Goal: Book appointment/travel/reservation

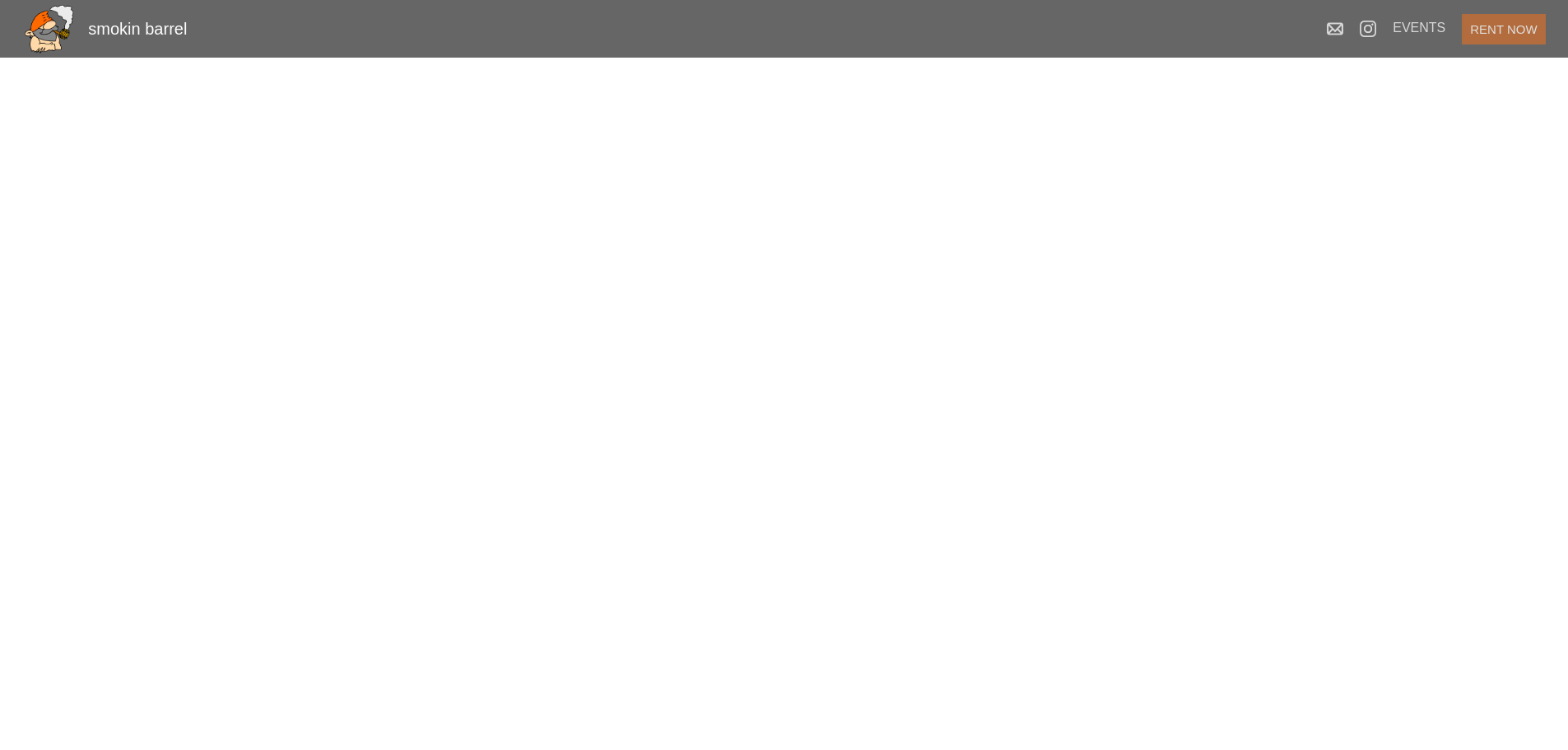
click at [1497, 38] on button "RENT NOW" at bounding box center [1503, 29] width 83 height 30
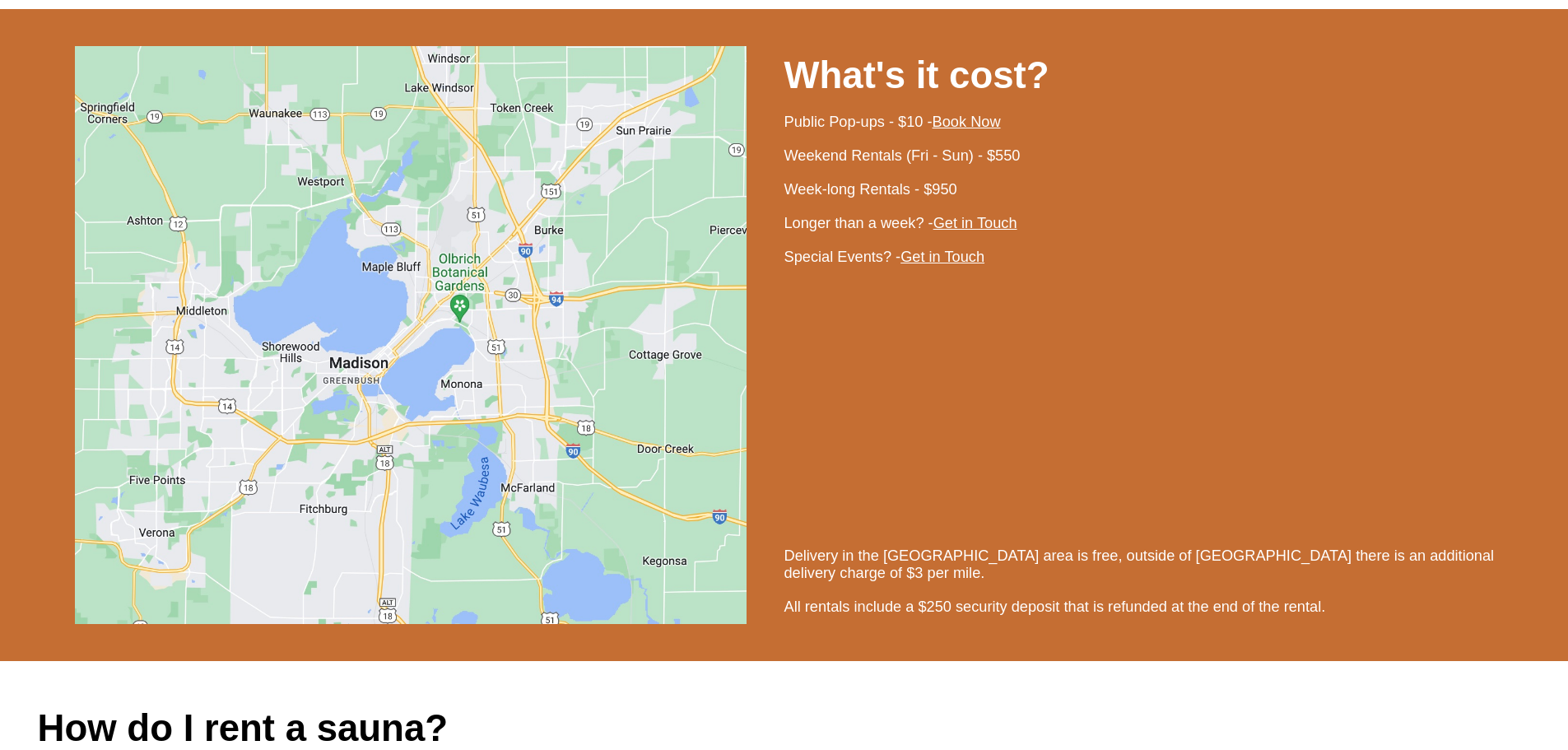
scroll to position [1276, 0]
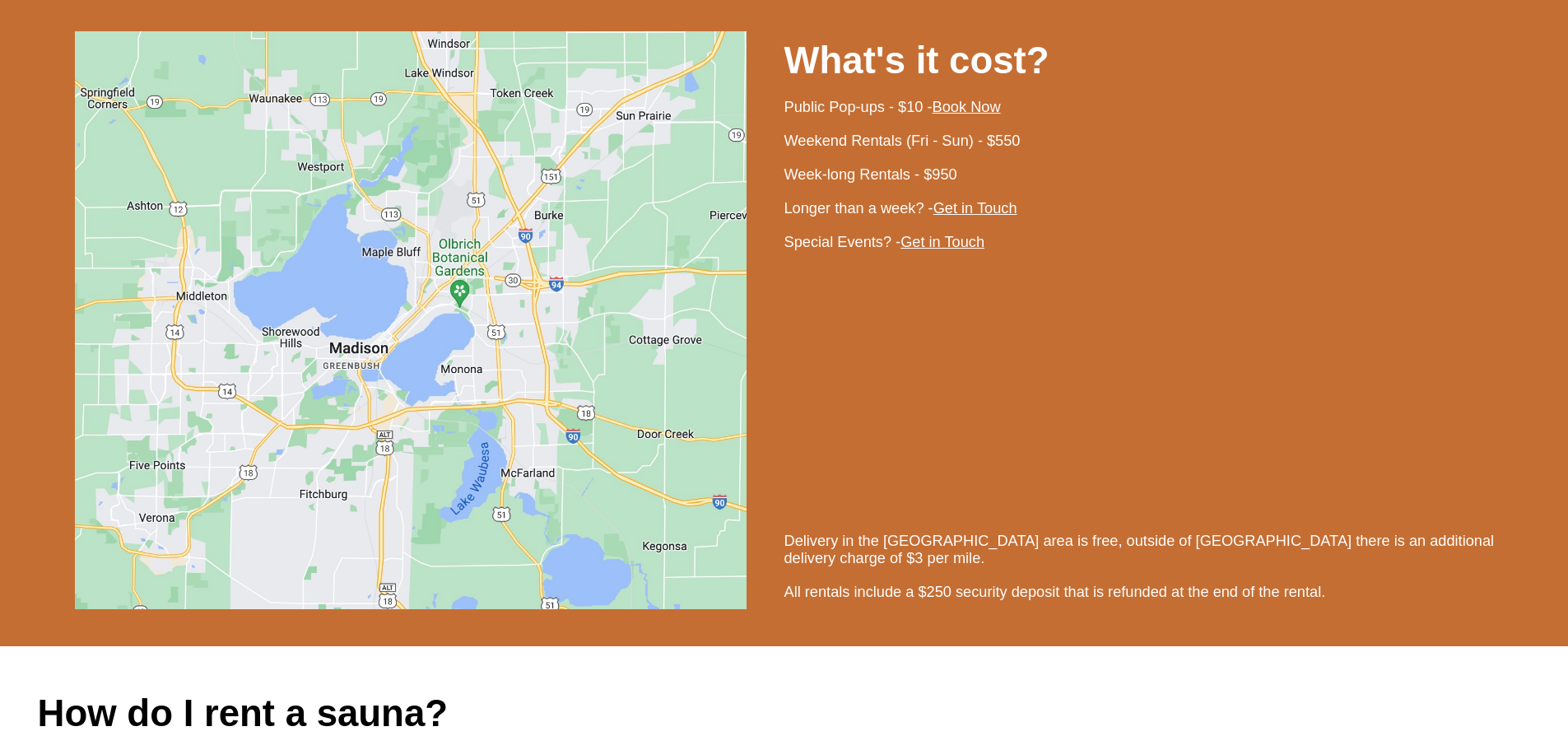
click at [965, 250] on link "Get in Touch" at bounding box center [942, 242] width 84 height 17
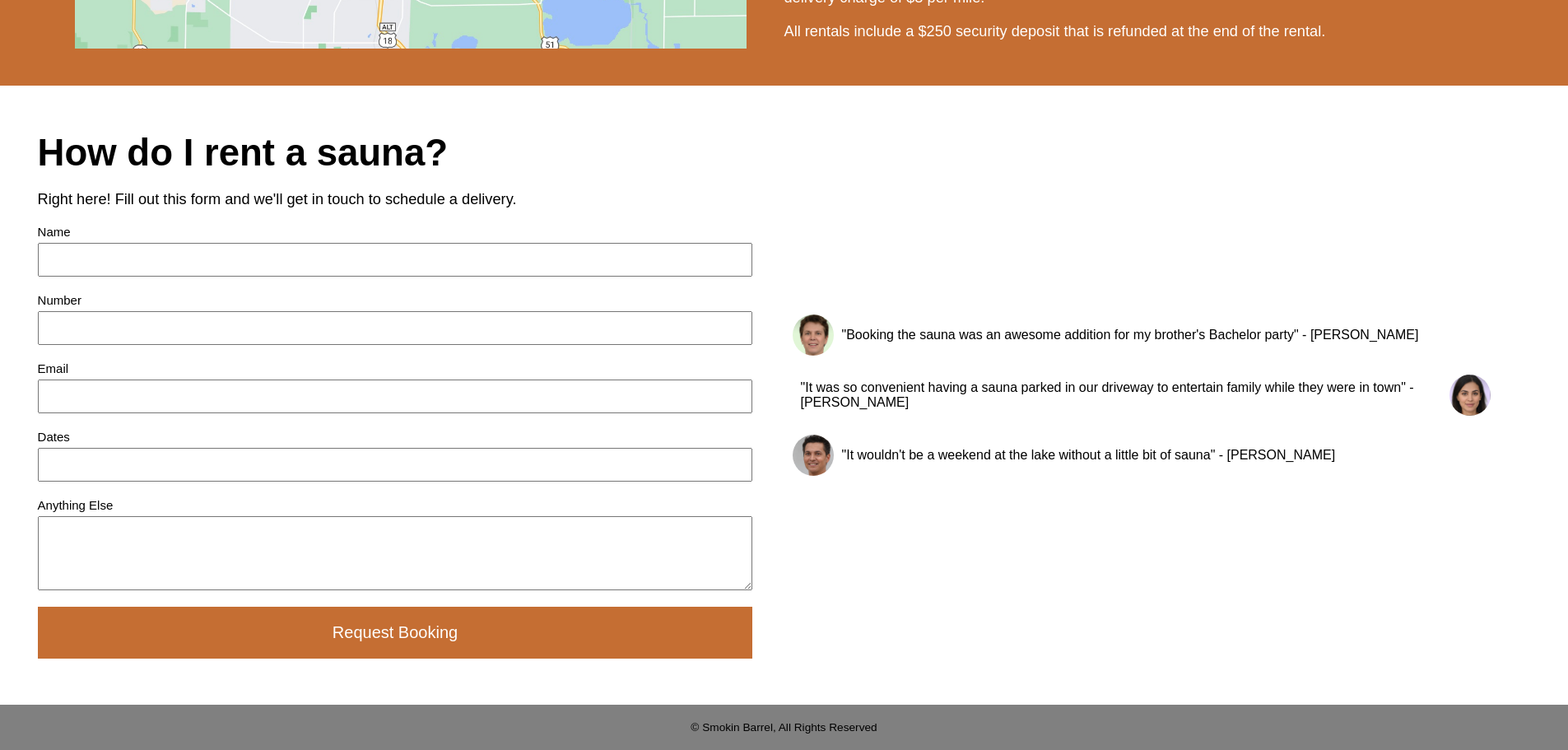
scroll to position [1934, 0]
click at [153, 267] on input at bounding box center [395, 260] width 715 height 34
type input "[PERSON_NAME]"
click at [141, 327] on input at bounding box center [395, 328] width 715 height 34
type input "6088524043"
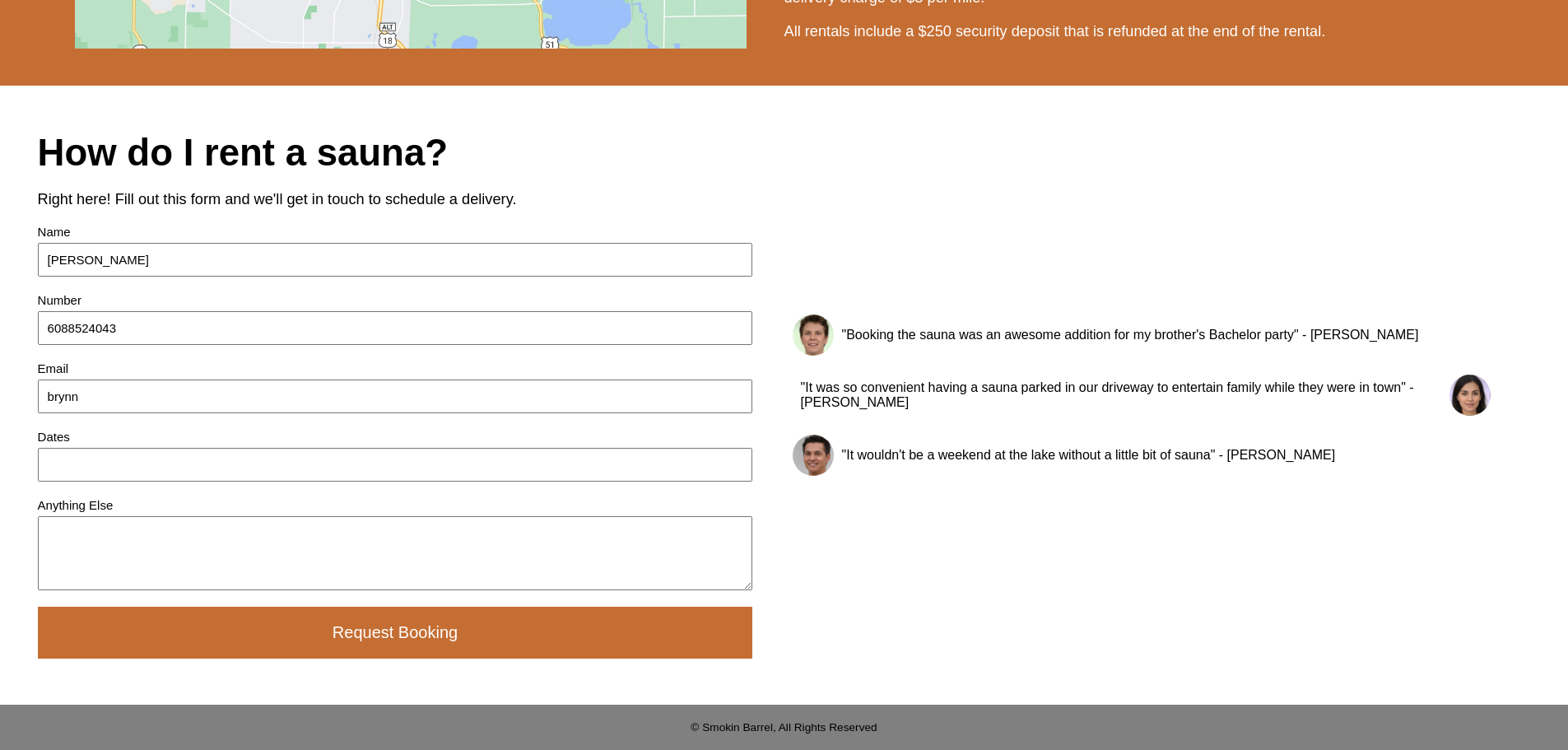
type input "[EMAIL_ADDRESS][PERSON_NAME][DOMAIN_NAME]"
click at [147, 458] on input at bounding box center [395, 465] width 715 height 34
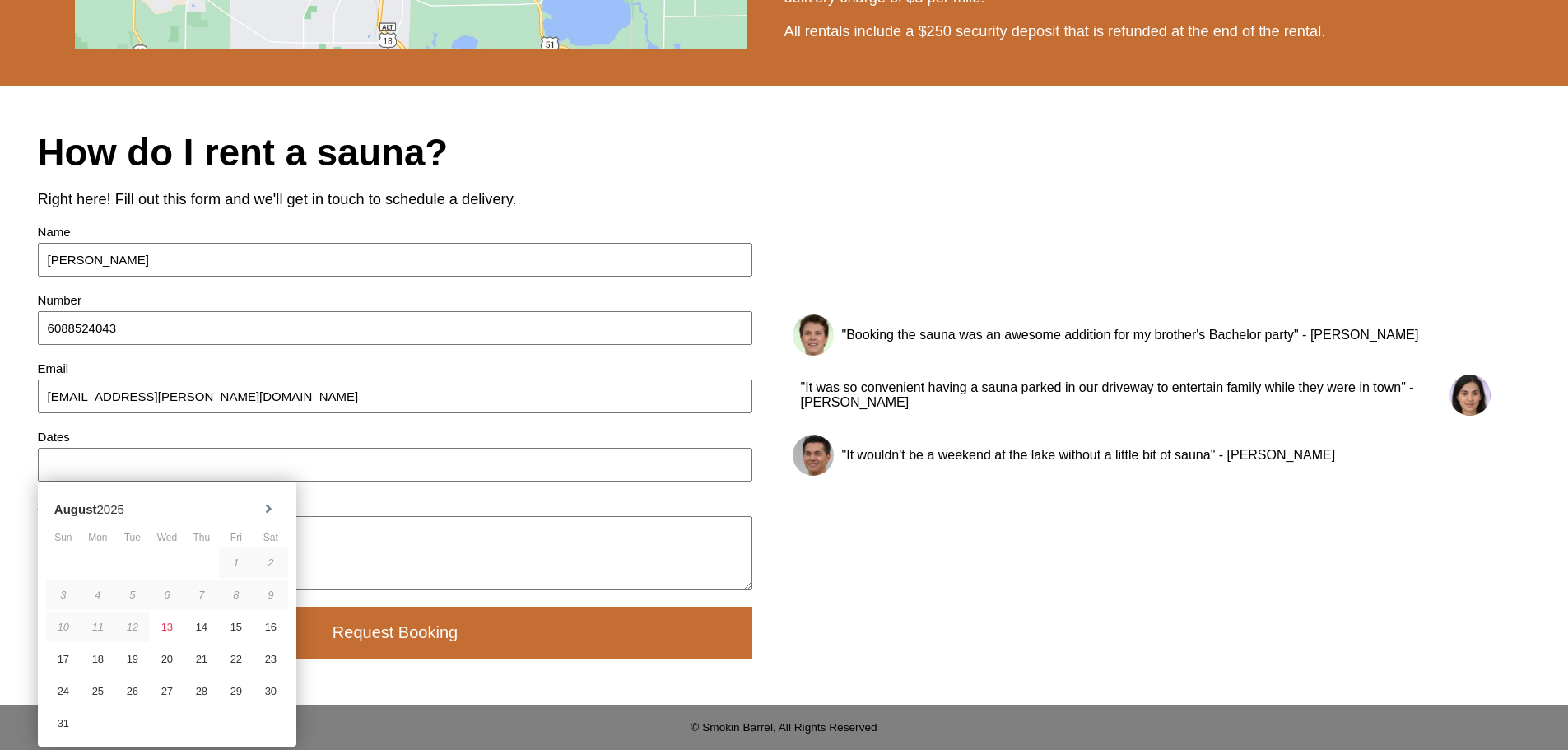
click at [504, 542] on textarea at bounding box center [395, 553] width 715 height 74
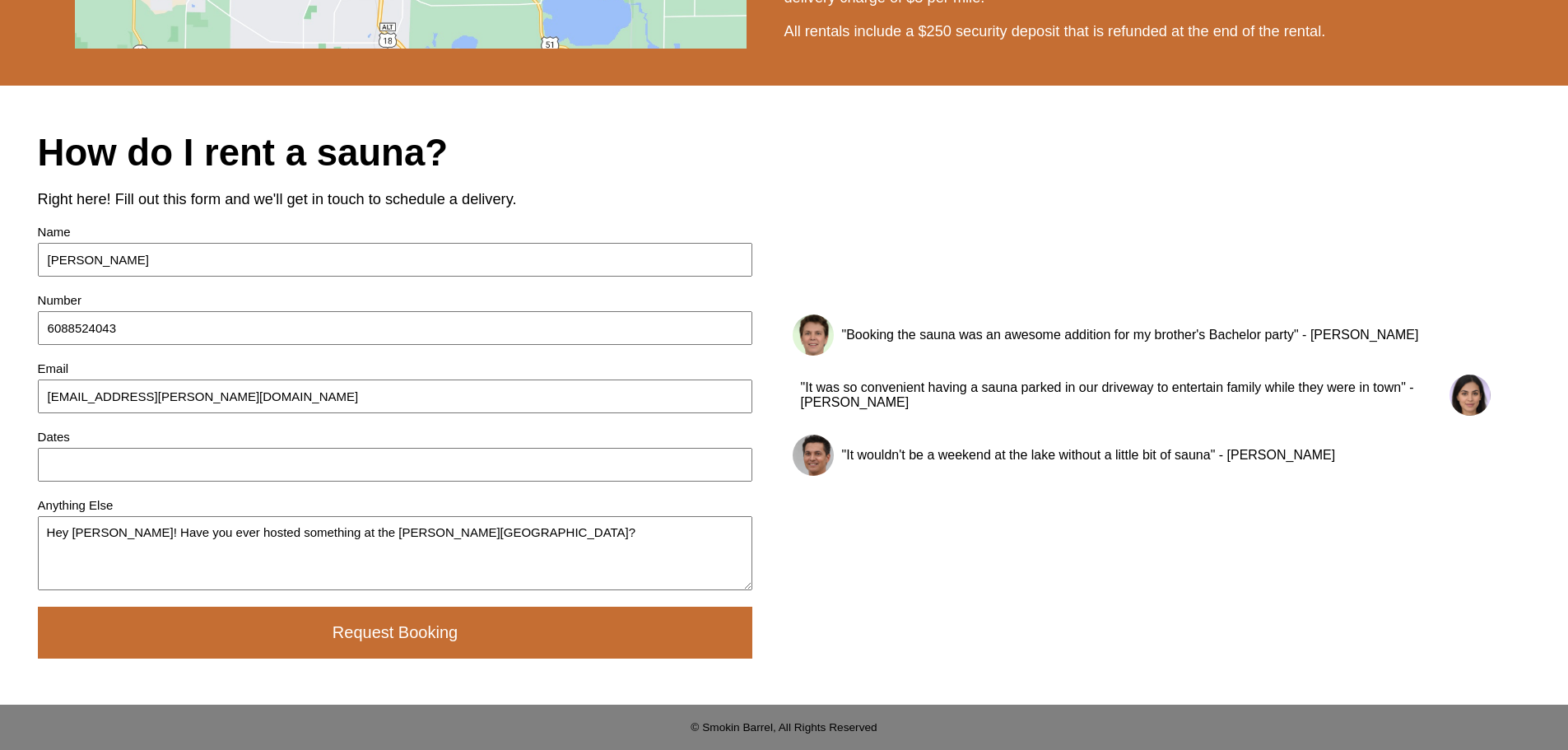
click at [529, 536] on textarea "Hey [PERSON_NAME]! Have you ever hosted something at the [PERSON_NAME][GEOGRAPH…" at bounding box center [395, 553] width 715 height 74
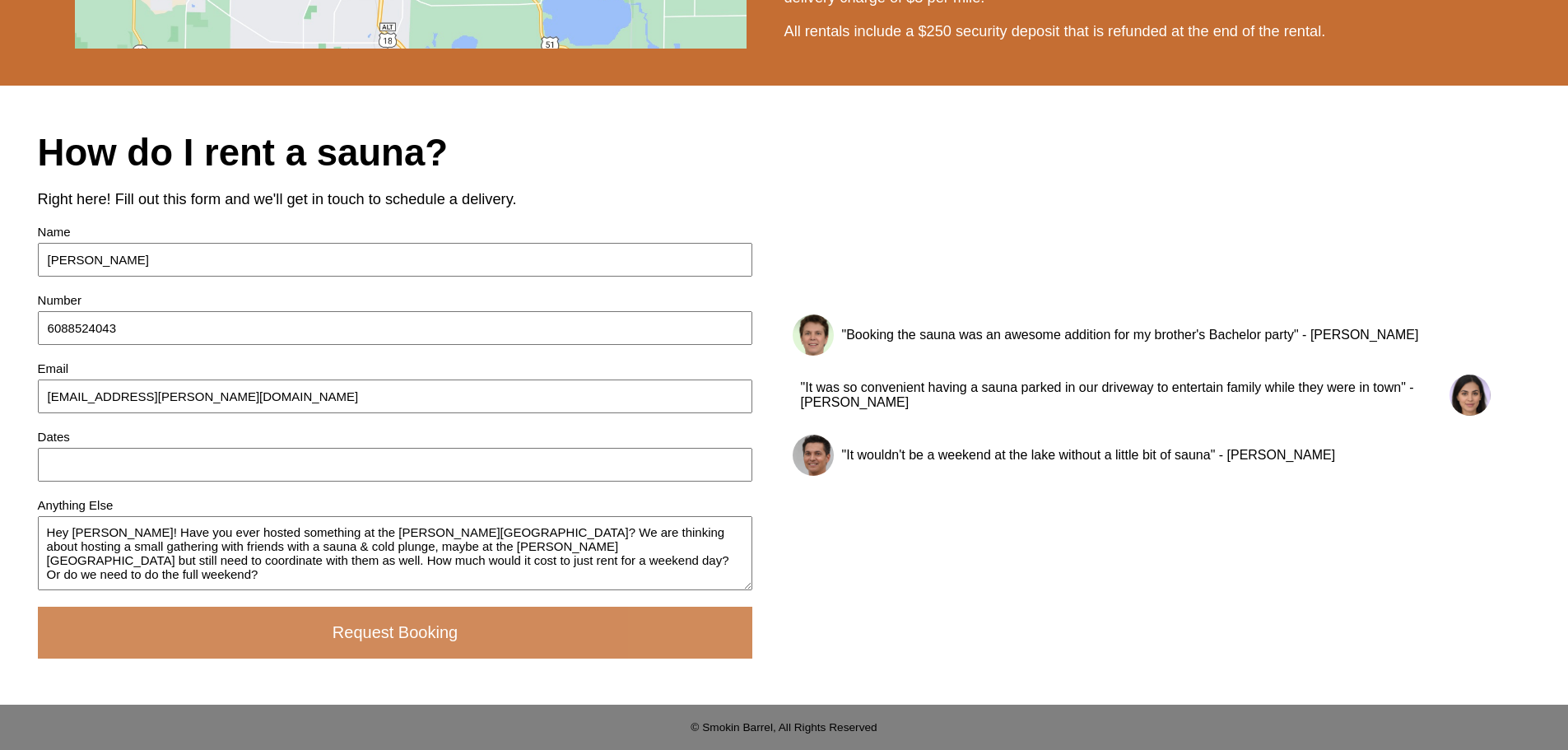
type textarea "Hey [PERSON_NAME]! Have you ever hosted something at the [PERSON_NAME][GEOGRAPH…"
click at [496, 640] on button "Request Booking" at bounding box center [395, 633] width 715 height 52
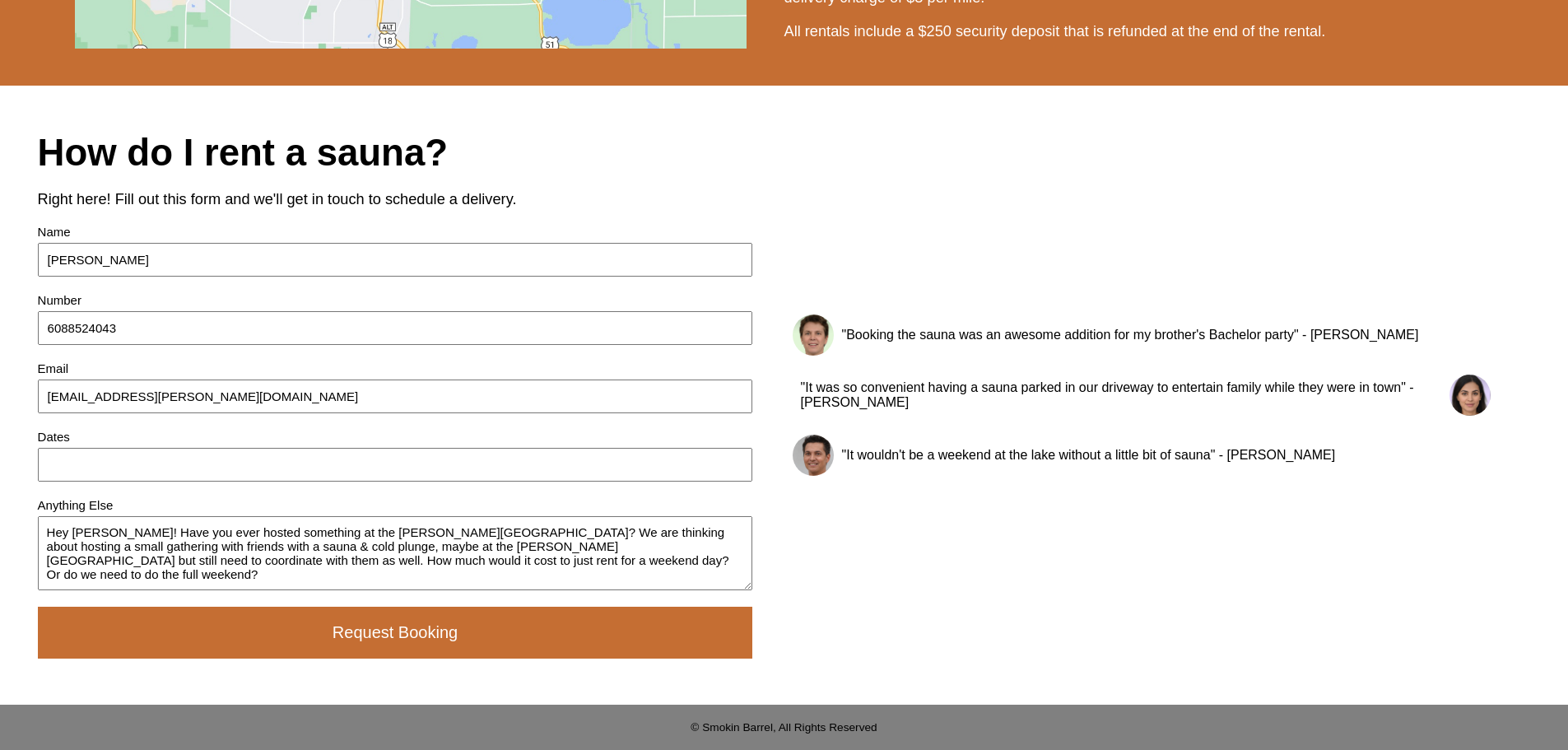
click at [135, 463] on input at bounding box center [395, 465] width 715 height 34
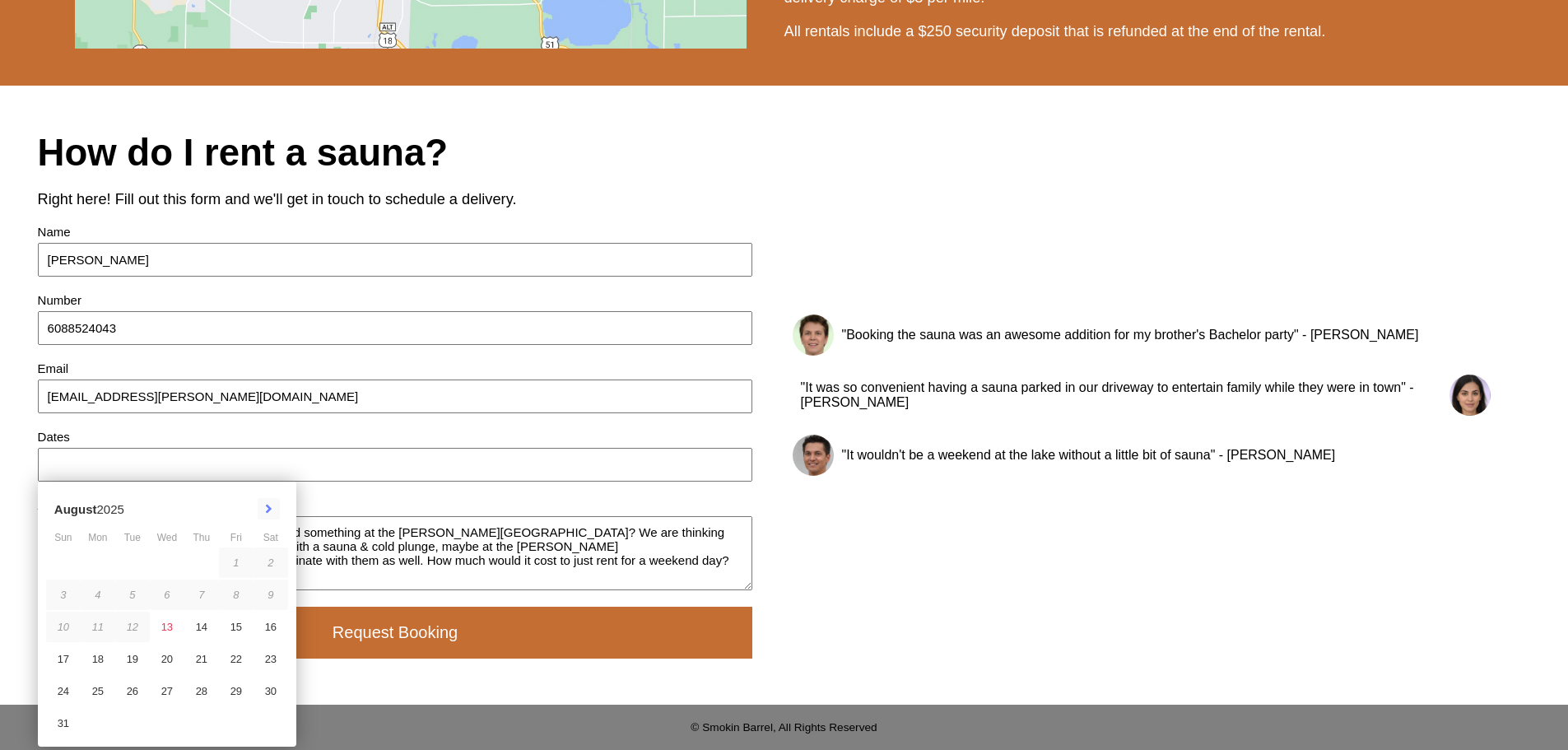
click at [268, 502] on button at bounding box center [269, 508] width 22 height 21
click at [67, 625] on div "14" at bounding box center [63, 626] width 34 height 30
click at [961, 583] on div ""Booking the sauna was an awesome addition for my brother's Bachelor party" - […" at bounding box center [1141, 395] width 778 height 543
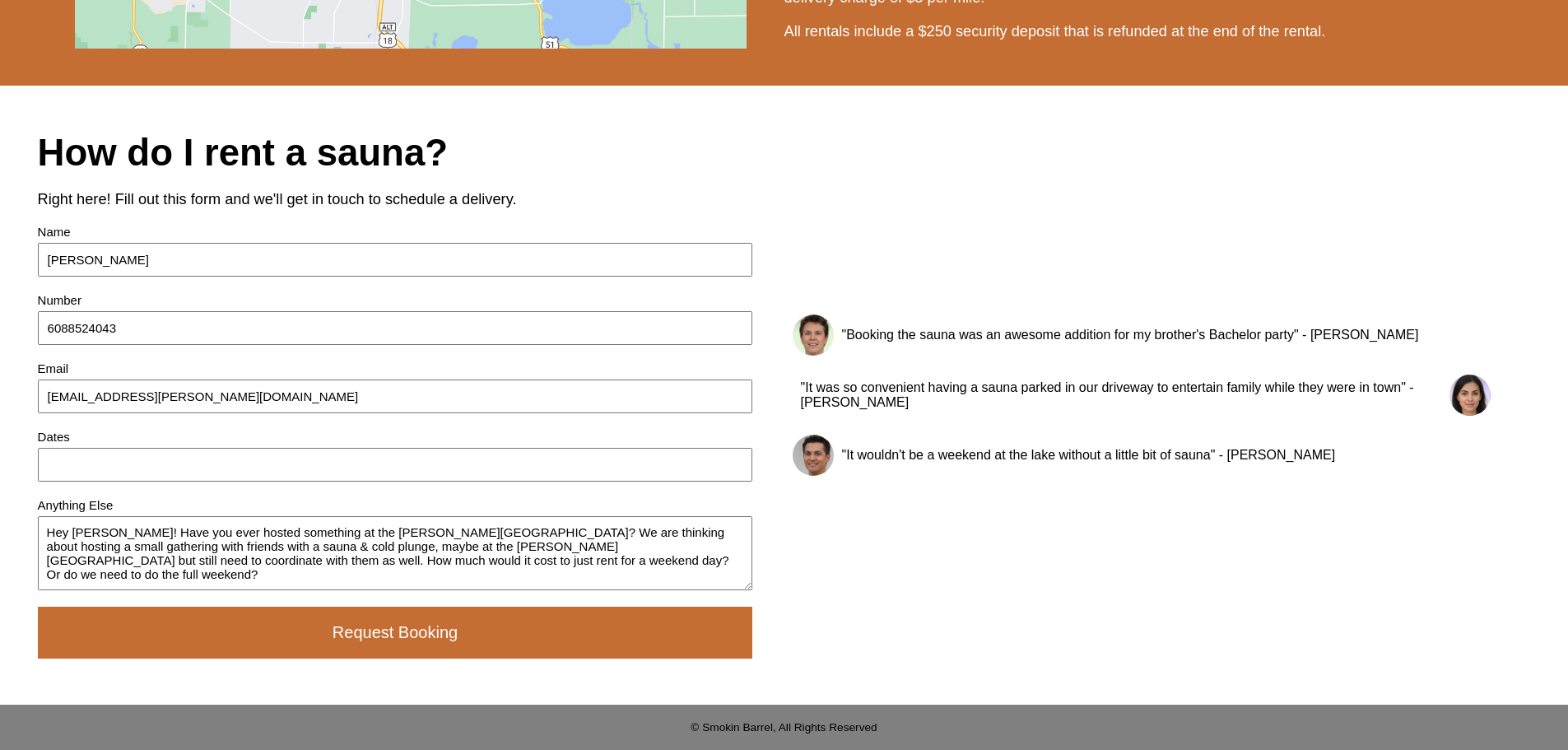
click at [143, 455] on input at bounding box center [395, 465] width 715 height 34
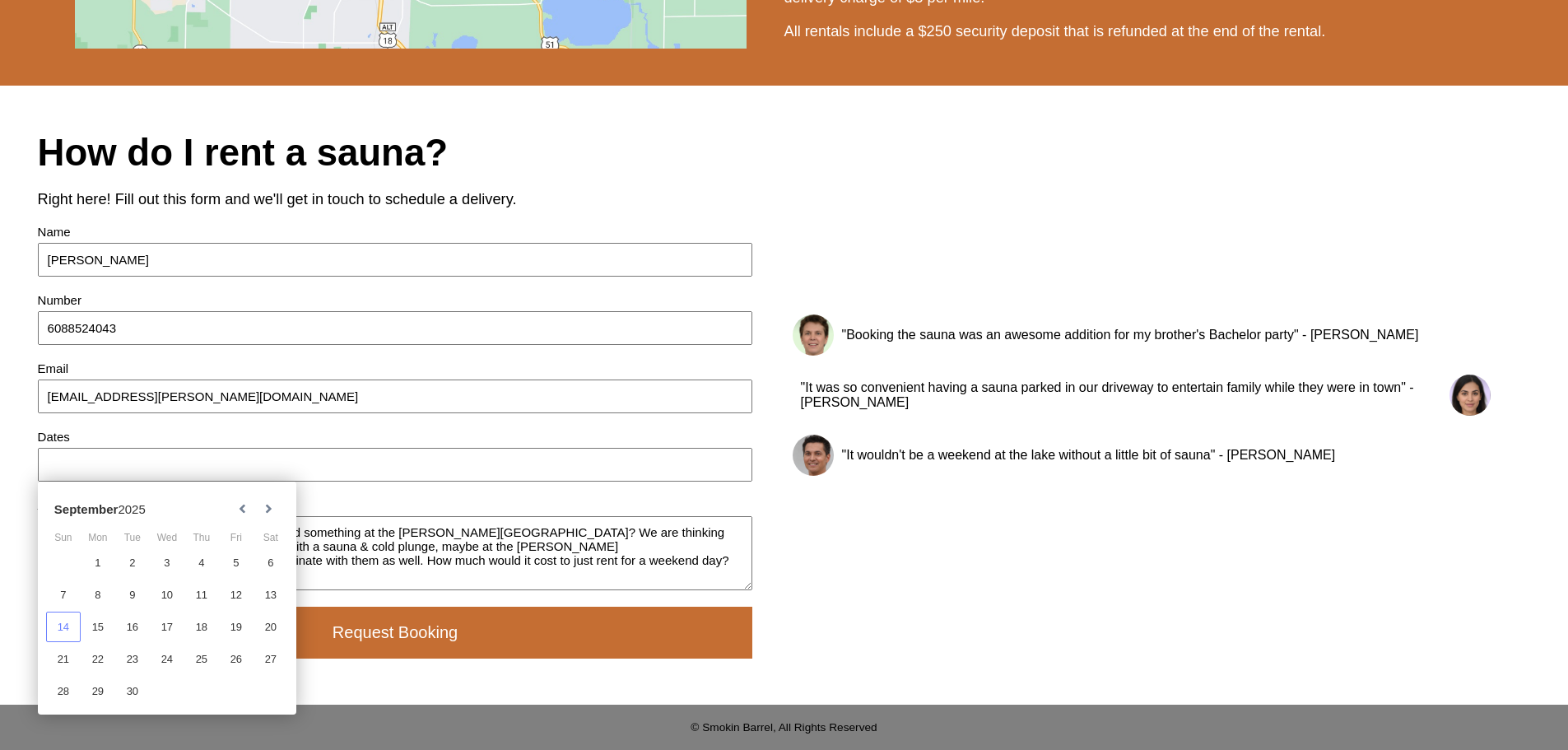
click at [64, 635] on div "14" at bounding box center [63, 626] width 34 height 30
click at [58, 627] on div "1 2 3 4 5 6 7 8 9 10 11 12 13 14 15 16 17 18 19 20 21 22 23 24 25 26 27 28 29 30" at bounding box center [167, 626] width 242 height 159
click at [58, 626] on div "1 2 3 4 5 6 7 8 9 10 11 12 13 14 15 16 17 18 19 20 21 22 23 24 25 26 27 28 29 30" at bounding box center [167, 626] width 242 height 159
click at [238, 595] on div "1 2 3 4 5 6 7 8 9 10 11 12 13 14 15 16 17 18 19 20 21 22 23 24 25 26 27 28 29 30" at bounding box center [167, 626] width 242 height 159
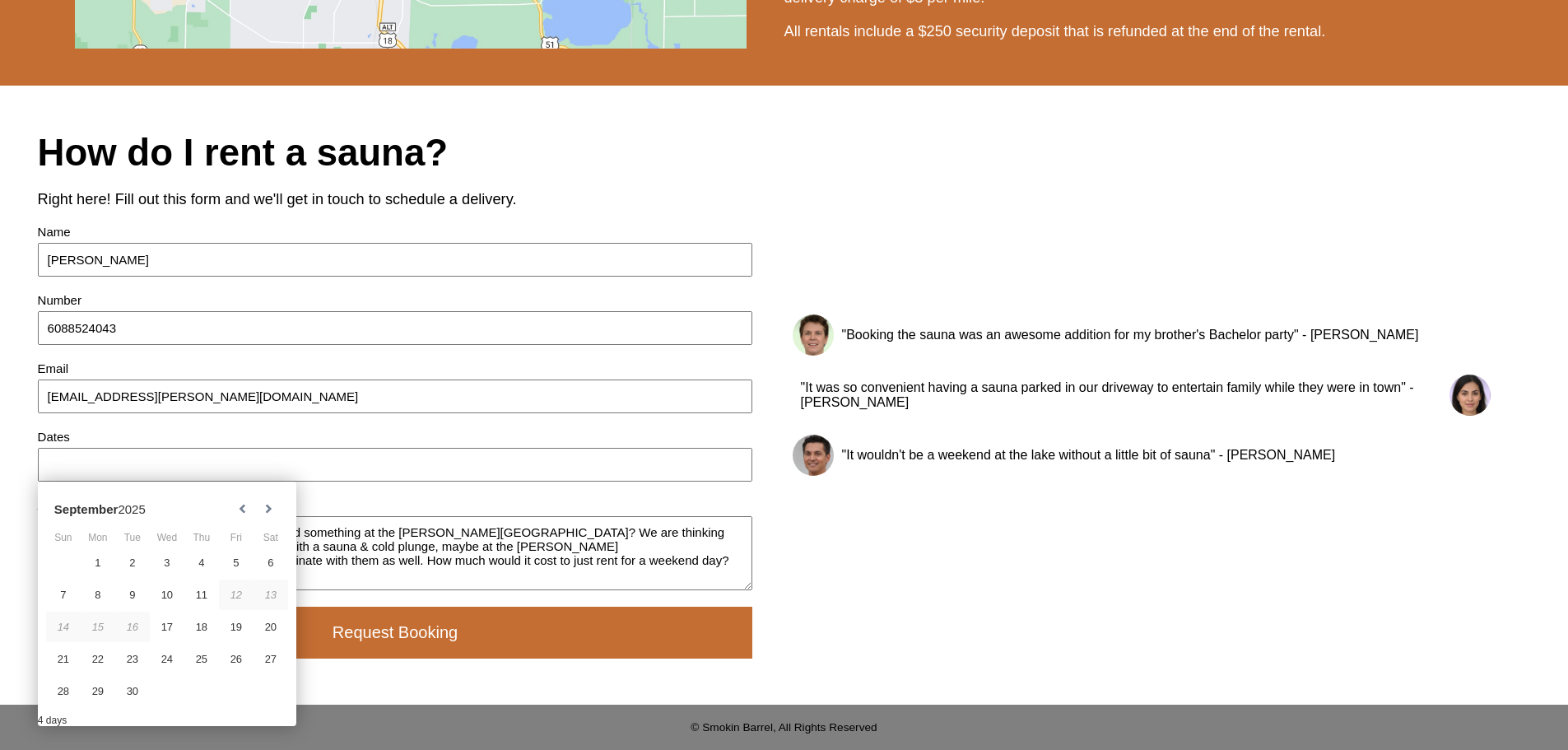
click at [238, 595] on div "1 2 3 4 5 6 7 8 9 10 11 12 13 14 15 16 17 18 19 20 21 22 23 24 25 26 27 28 29 30" at bounding box center [167, 626] width 242 height 159
click at [954, 554] on div ""Booking the sauna was an awesome addition for my brother's Bachelor party" - […" at bounding box center [1141, 395] width 778 height 543
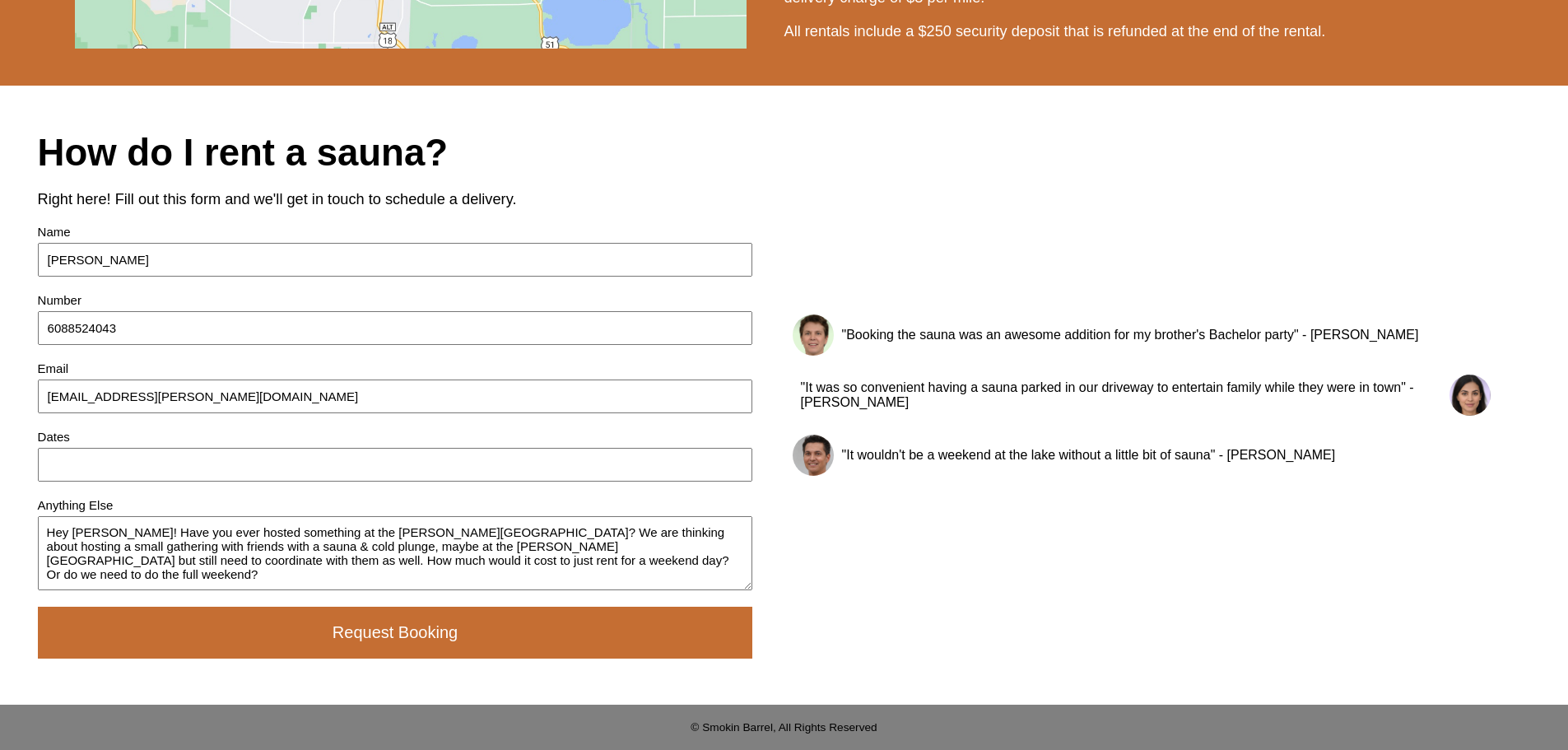
click at [180, 471] on input at bounding box center [395, 465] width 715 height 34
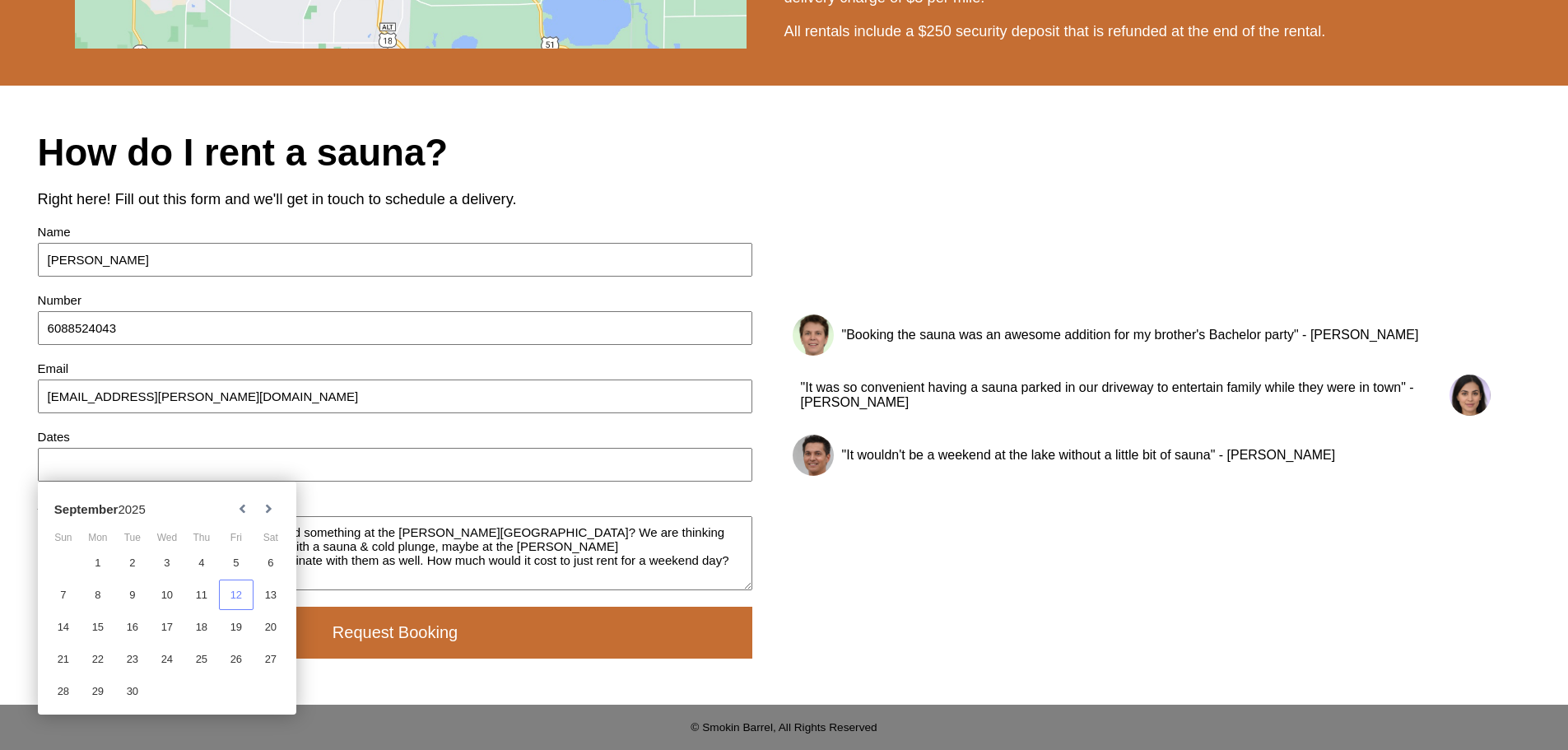
click at [237, 592] on div "12" at bounding box center [236, 594] width 34 height 30
click at [89, 635] on div "15" at bounding box center [97, 626] width 34 height 30
type input "[DATE] - [DATE]"
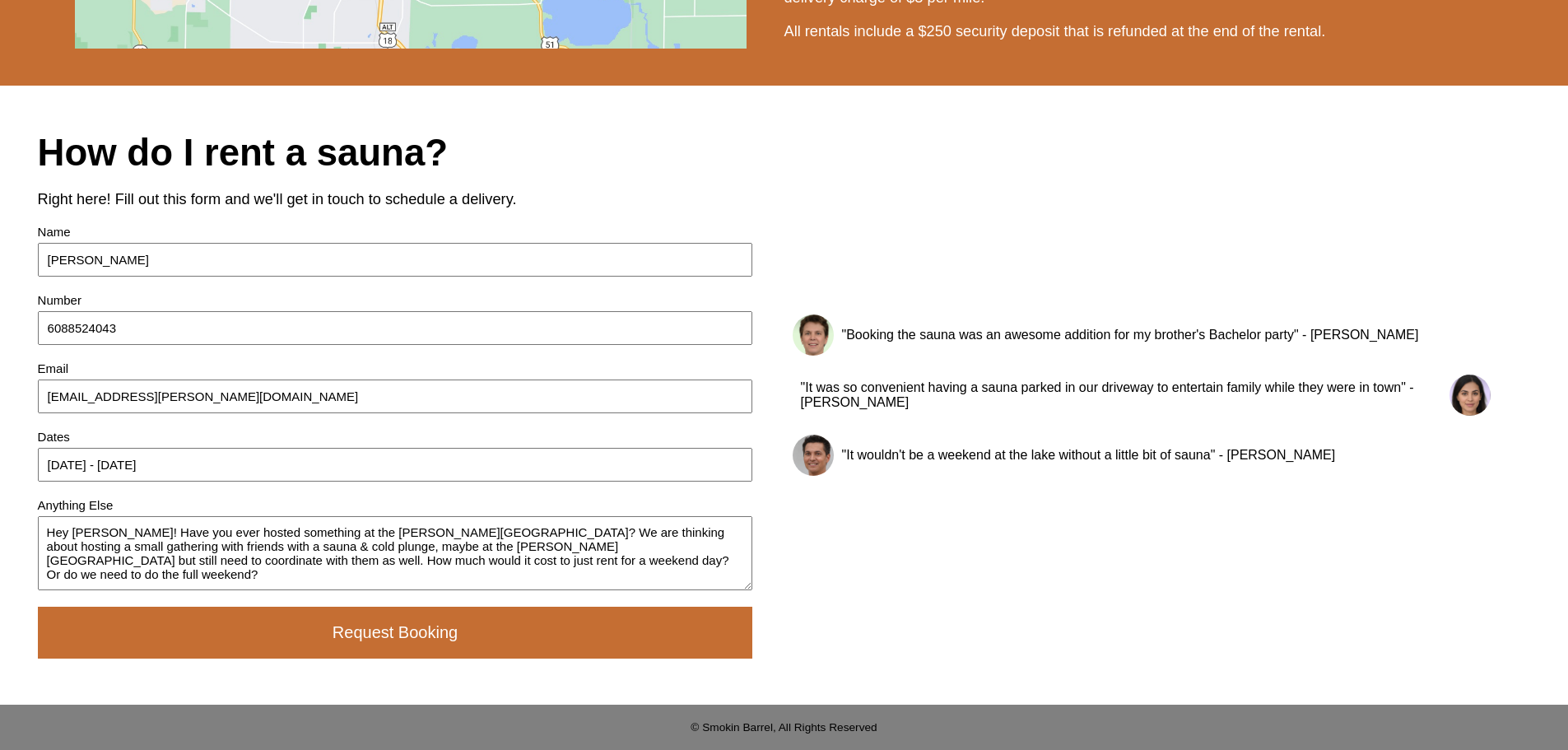
click at [106, 461] on input "[DATE] - [DATE]" at bounding box center [395, 465] width 715 height 34
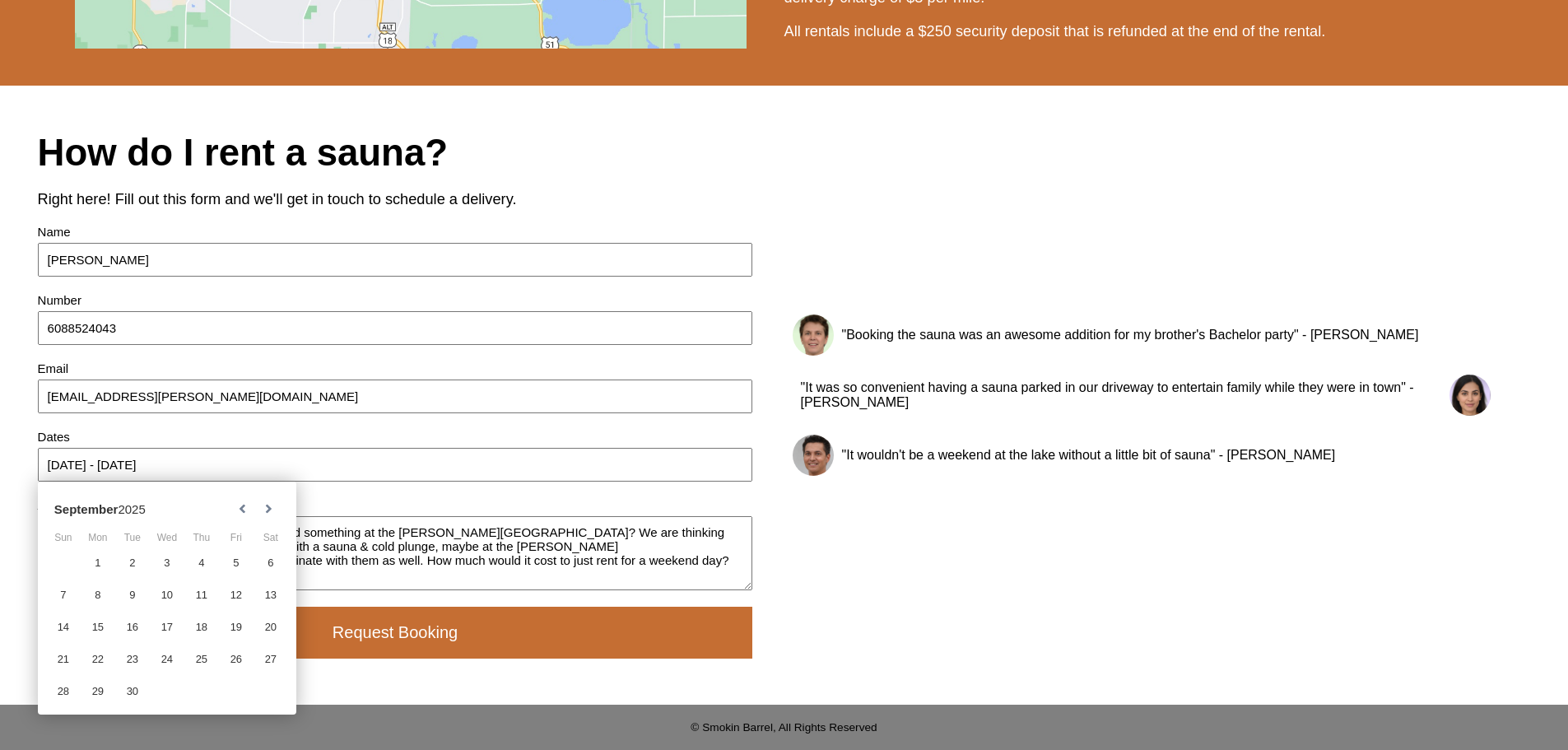
click at [933, 544] on div ""Booking the sauna was an awesome addition for my brother's Bachelor party" - […" at bounding box center [1141, 395] width 778 height 543
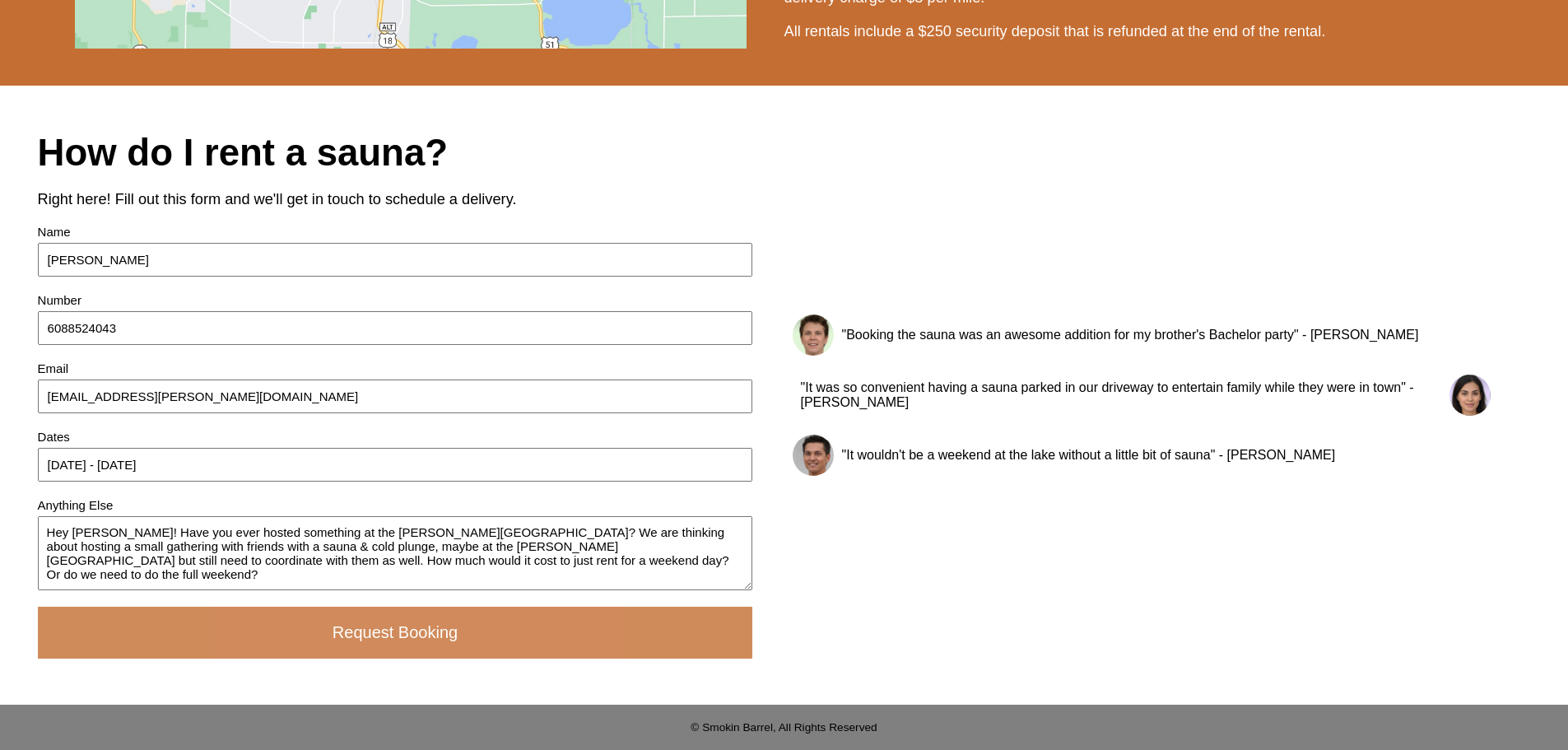
click at [437, 651] on button "Request Booking" at bounding box center [395, 633] width 715 height 52
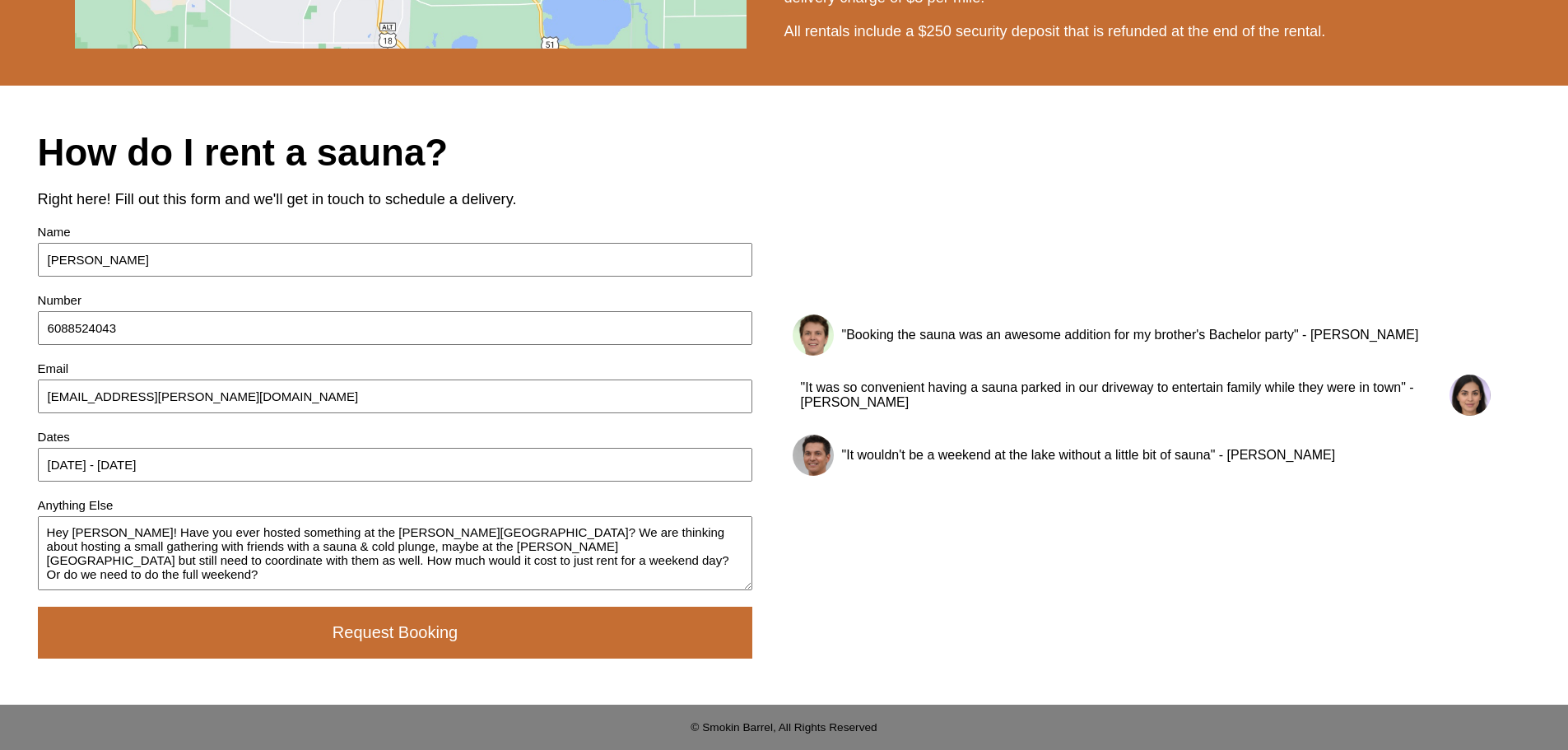
drag, startPoint x: 454, startPoint y: 560, endPoint x: -20, endPoint y: 516, distance: 476.0
